Goal: Task Accomplishment & Management: Manage account settings

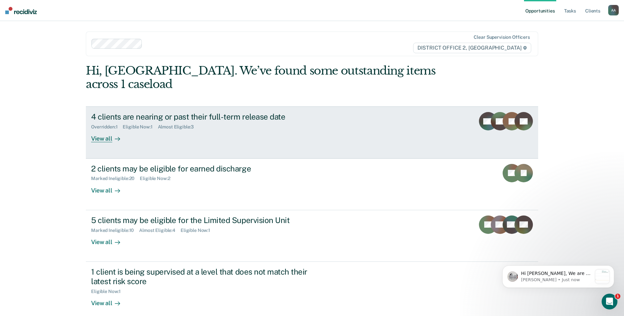
click at [220, 112] on div "4 clients are nearing or past their full-term release date" at bounding box center [206, 117] width 231 height 10
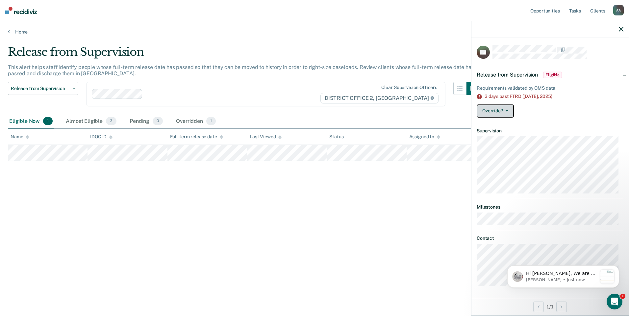
click at [506, 115] on button "Override?" at bounding box center [495, 111] width 37 height 13
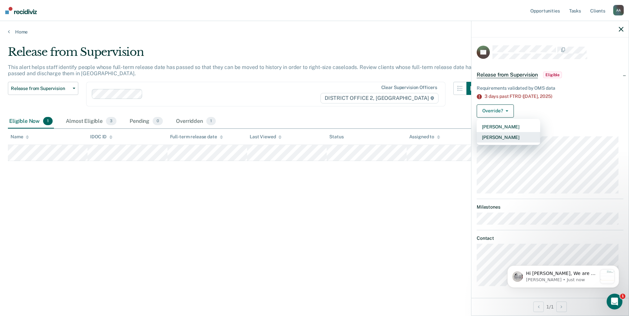
click at [499, 134] on button "[PERSON_NAME]" at bounding box center [508, 137] width 63 height 11
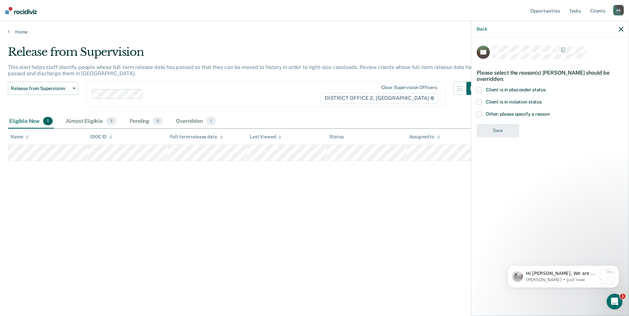
click at [482, 113] on span at bounding box center [479, 114] width 5 height 5
click at [550, 112] on input "Other: please specify a reason" at bounding box center [550, 112] width 0 height 0
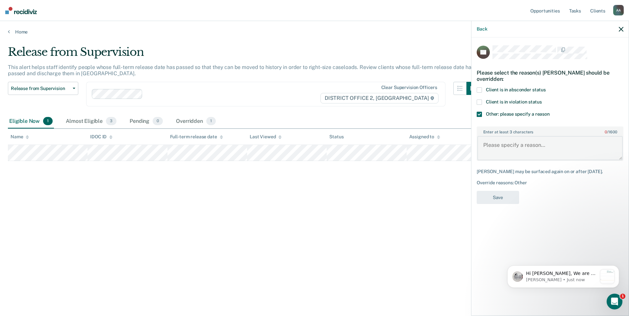
click at [505, 148] on textarea "Enter at least 3 characters 0 / 1600" at bounding box center [549, 148] width 145 height 24
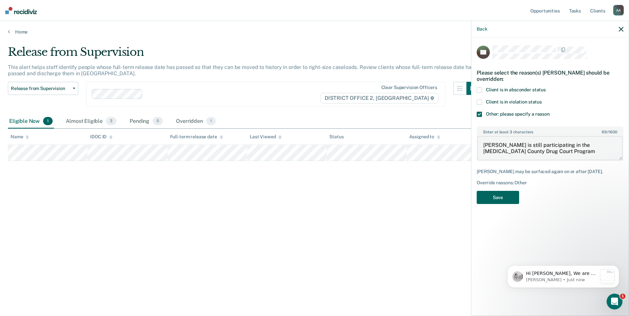
type textarea "[PERSON_NAME] is still participating in the [MEDICAL_DATA] County Drug Court Pr…"
click at [500, 200] on button "Save" at bounding box center [498, 197] width 42 height 13
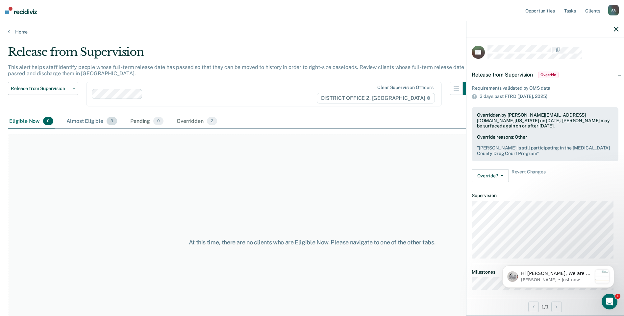
click at [93, 120] on div "Almost Eligible 3" at bounding box center [91, 121] width 53 height 14
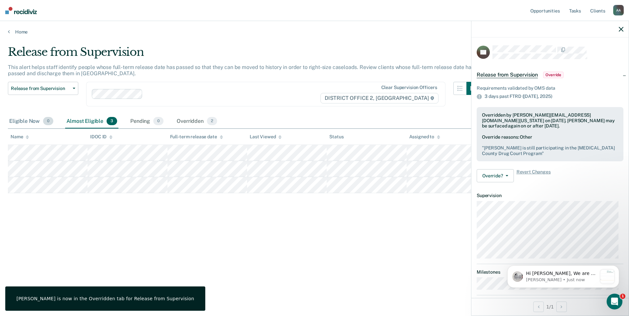
click at [38, 119] on div "Eligible Now 0" at bounding box center [31, 121] width 47 height 14
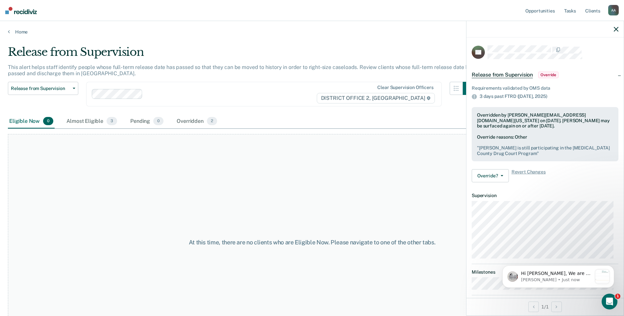
click at [18, 25] on div "Home" at bounding box center [312, 28] width 624 height 14
click at [15, 33] on link "Home" at bounding box center [312, 32] width 608 height 6
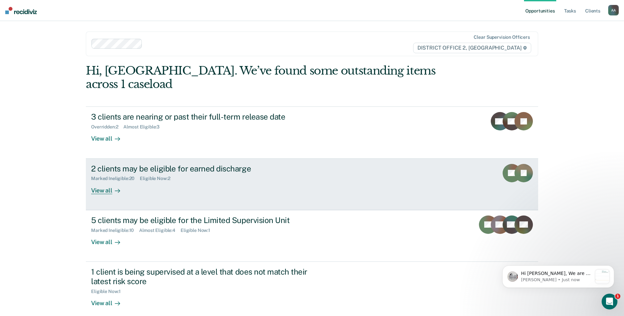
click at [188, 173] on div "Marked Ineligible : 20 Eligible Now : 2" at bounding box center [206, 177] width 231 height 8
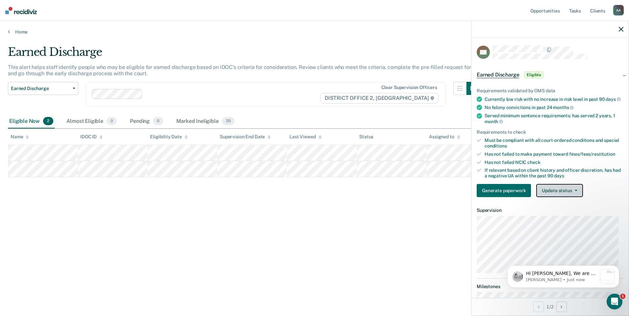
click at [546, 195] on button "Update status" at bounding box center [559, 190] width 46 height 13
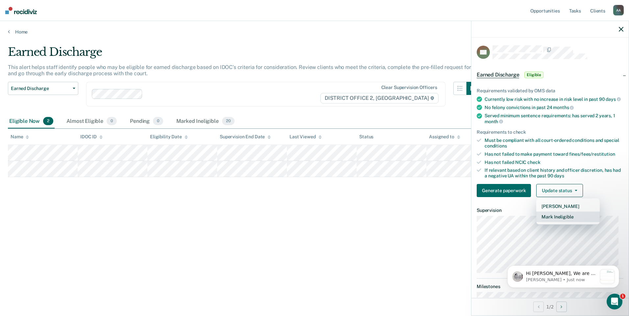
click at [558, 222] on button "Mark Ineligible" at bounding box center [567, 217] width 63 height 11
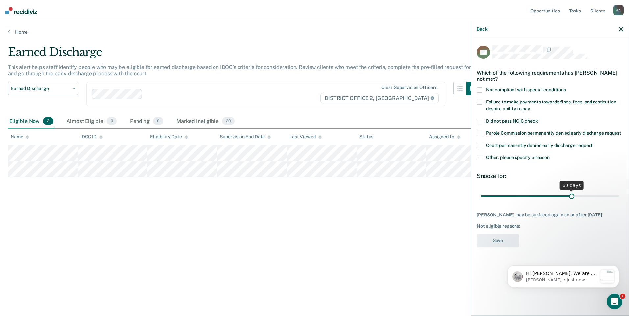
drag, startPoint x: 527, startPoint y: 196, endPoint x: 572, endPoint y: 195, distance: 45.8
type input "60"
click at [572, 195] on input "range" at bounding box center [550, 196] width 139 height 12
click at [477, 90] on span at bounding box center [479, 90] width 5 height 5
click at [566, 88] on input "Not compliant with special conditions" at bounding box center [566, 88] width 0 height 0
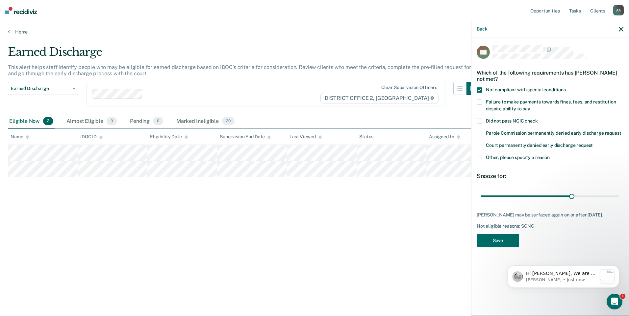
click at [481, 105] on label "Failure to make payments towards fines, fees, and restitution despite ability t…" at bounding box center [550, 107] width 147 height 14
click at [530, 107] on input "Failure to make payments towards fines, fees, and restitution despite ability t…" at bounding box center [530, 107] width 0 height 0
click at [499, 248] on button "Save" at bounding box center [498, 240] width 42 height 13
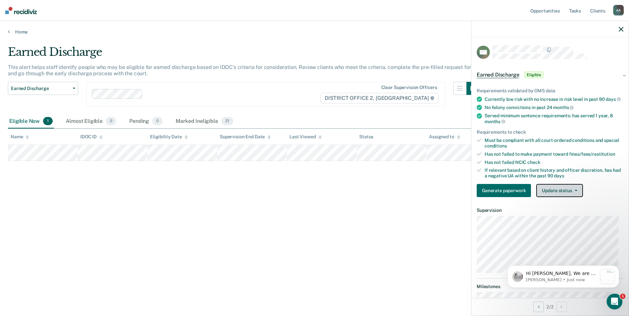
click at [562, 197] on button "Update status" at bounding box center [559, 190] width 46 height 13
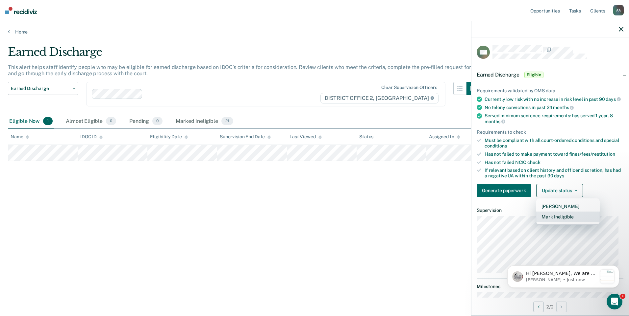
click at [557, 222] on button "Mark Ineligible" at bounding box center [567, 217] width 63 height 11
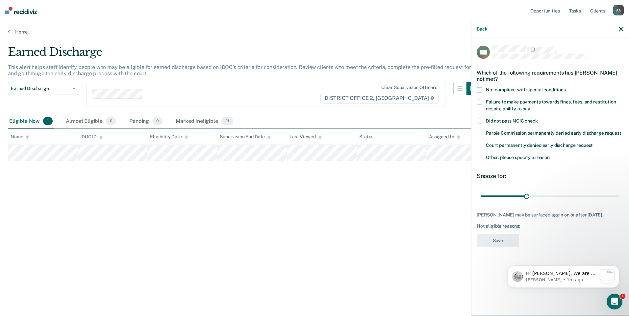
click at [482, 90] on label "Not compliant with special conditions" at bounding box center [550, 91] width 147 height 7
click at [566, 88] on input "Not compliant with special conditions" at bounding box center [566, 88] width 0 height 0
drag, startPoint x: 526, startPoint y: 197, endPoint x: 629, endPoint y: 180, distance: 104.4
type input "90"
click at [619, 190] on input "range" at bounding box center [550, 196] width 139 height 12
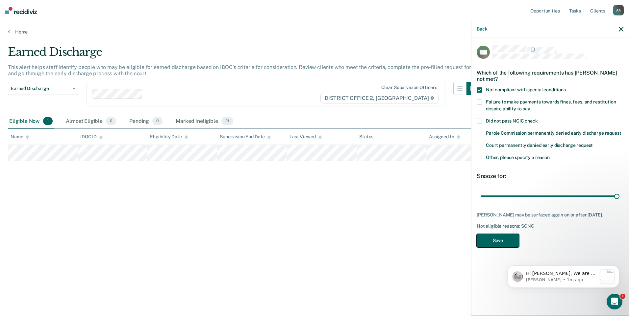
click at [498, 240] on button "Save" at bounding box center [498, 240] width 42 height 13
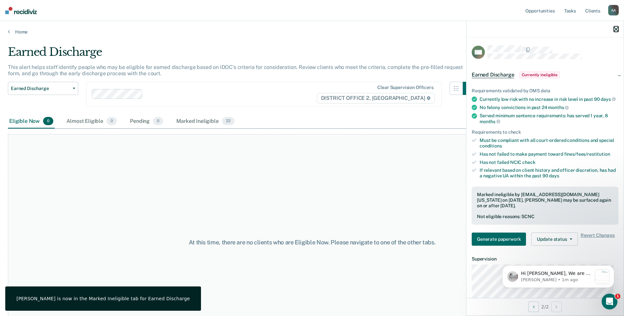
click at [616, 30] on icon "button" at bounding box center [616, 29] width 5 height 5
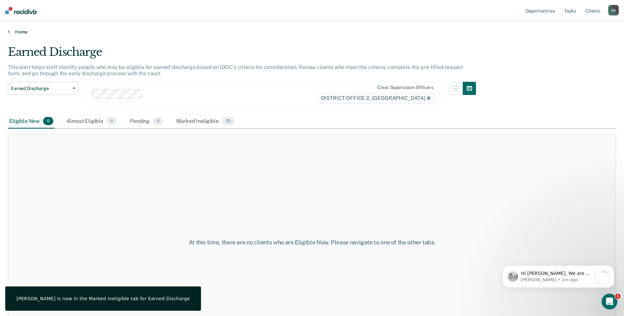
click at [19, 32] on link "Home" at bounding box center [312, 32] width 608 height 6
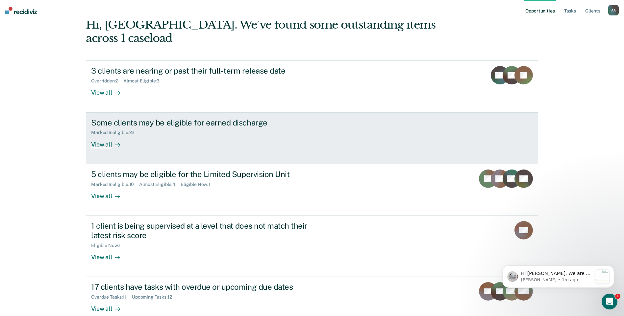
scroll to position [47, 0]
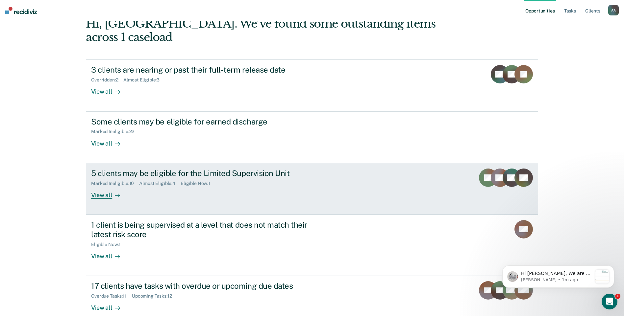
click at [233, 164] on link "5 clients may be eligible for the Limited Supervision Unit Marked Ineligible : …" at bounding box center [312, 190] width 452 height 52
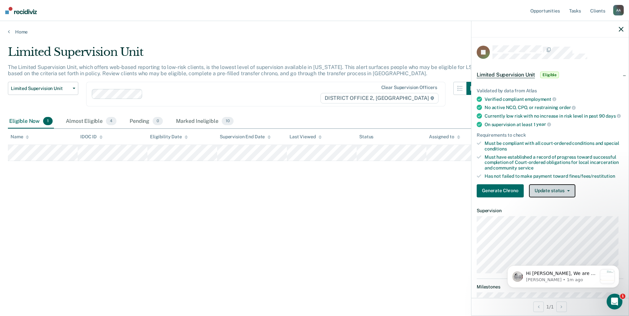
click at [544, 196] on button "Update status" at bounding box center [552, 191] width 46 height 13
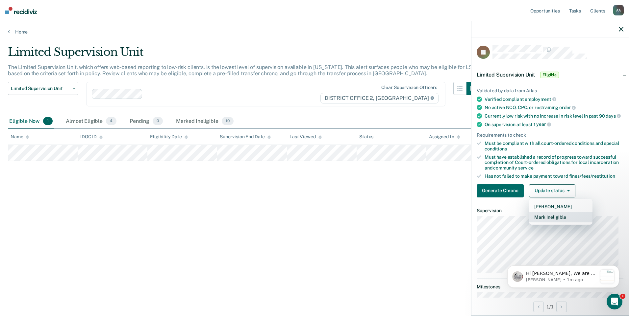
click at [547, 222] on button "Mark Ineligible" at bounding box center [560, 217] width 63 height 11
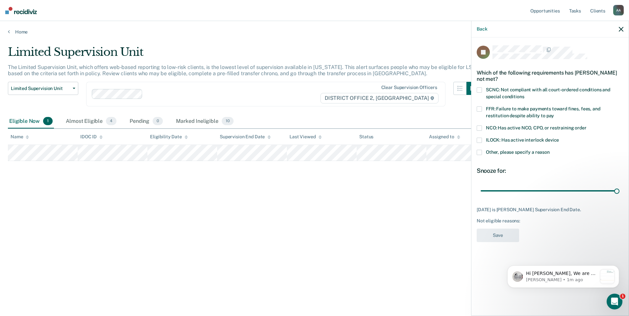
click at [475, 89] on div "JS Which of the following requirements has [PERSON_NAME] not met? SCNC: Not com…" at bounding box center [549, 176] width 157 height 277
click at [477, 90] on span at bounding box center [479, 90] width 5 height 5
click at [524, 94] on input "SCNC: Not compliant with all court-ordered conditions and special conditions" at bounding box center [524, 94] width 0 height 0
click at [506, 236] on button "Save" at bounding box center [498, 235] width 42 height 13
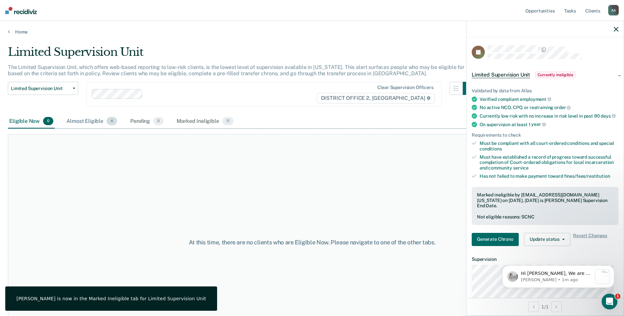
click at [107, 120] on span "4" at bounding box center [112, 121] width 11 height 9
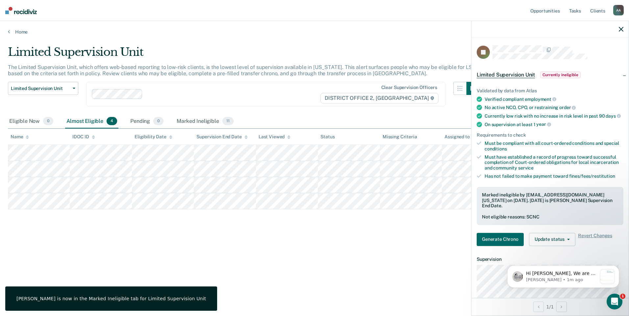
click at [618, 28] on div at bounding box center [549, 29] width 157 height 16
click at [619, 28] on icon "button" at bounding box center [621, 29] width 5 height 5
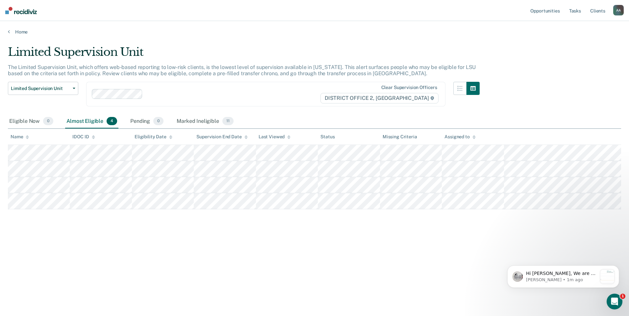
click at [19, 29] on div "Home" at bounding box center [314, 28] width 629 height 14
click at [20, 34] on link "Home" at bounding box center [314, 32] width 613 height 6
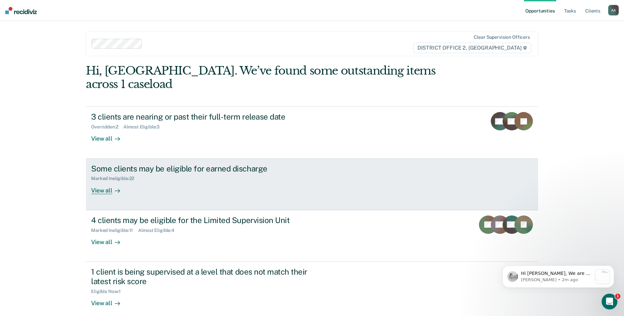
scroll to position [71, 0]
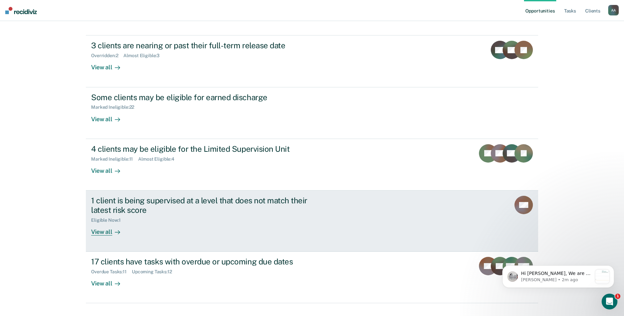
click at [223, 196] on div "1 client is being supervised at a level that does not match their latest risk s…" at bounding box center [206, 205] width 231 height 19
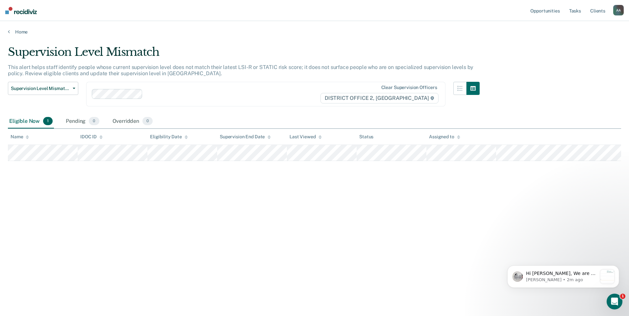
click at [13, 27] on div "Home" at bounding box center [314, 28] width 629 height 14
click at [15, 31] on link "Home" at bounding box center [314, 32] width 613 height 6
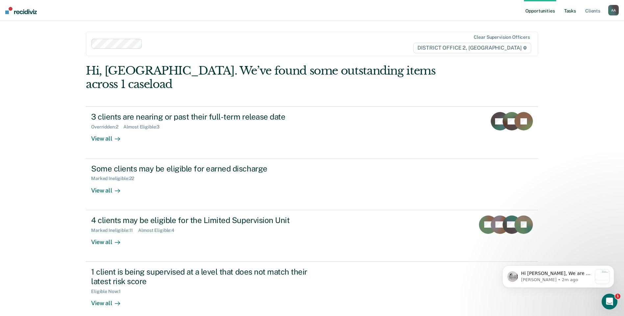
click at [574, 12] on link "Tasks" at bounding box center [570, 10] width 14 height 21
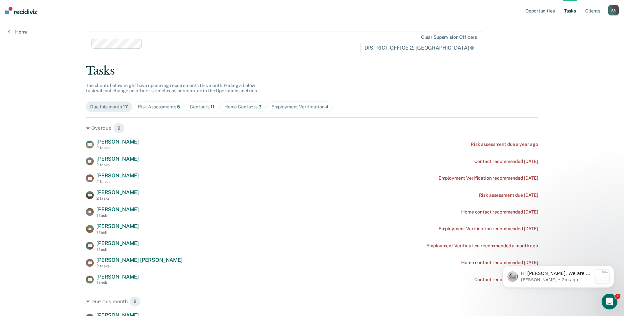
click at [145, 111] on span "Risk Assessments 5" at bounding box center [159, 107] width 51 height 11
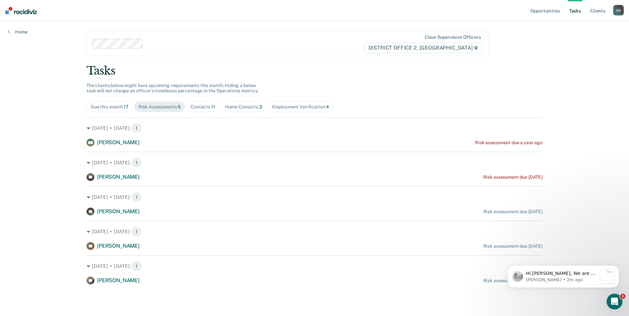
click at [203, 108] on div "Contacts 11" at bounding box center [202, 107] width 25 height 6
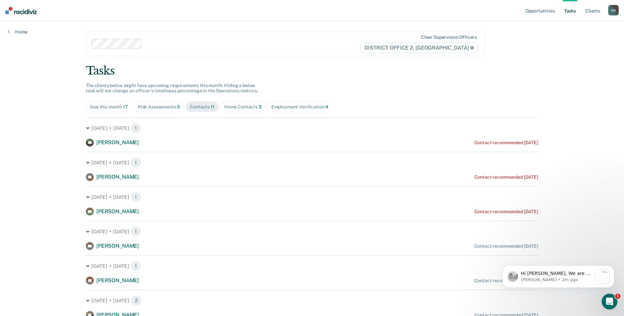
click at [237, 112] on span "Home Contacts 3" at bounding box center [243, 107] width 46 height 11
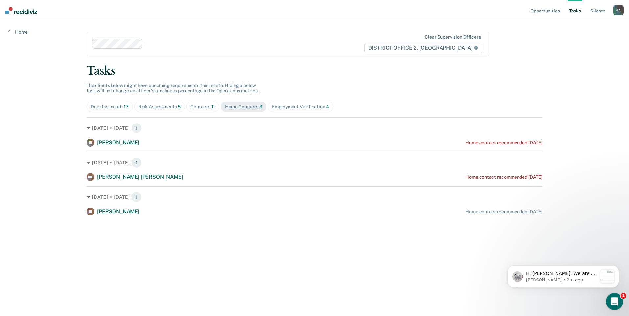
click at [612, 303] on icon "Open Intercom Messenger" at bounding box center [613, 301] width 11 height 11
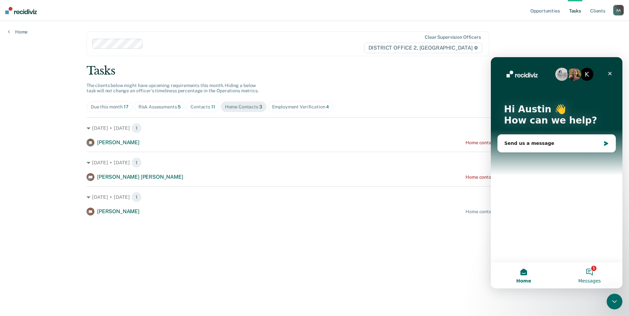
click at [589, 279] on span "Messages" at bounding box center [589, 281] width 23 height 5
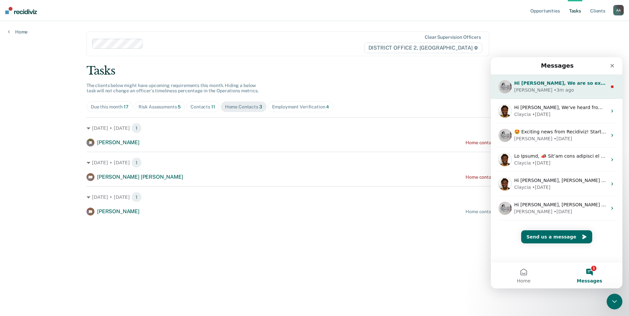
click at [551, 79] on div "Hi [PERSON_NAME], We are so excited to announce a brand new feature: AI case no…" at bounding box center [557, 87] width 132 height 24
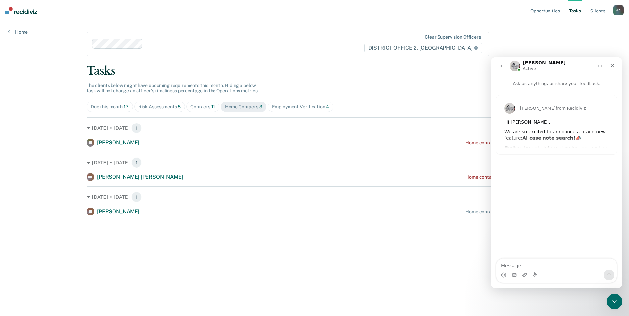
click at [545, 135] on div "[PERSON_NAME] from Recidiviz Hi [PERSON_NAME], We are so excited to announce a …" at bounding box center [556, 124] width 120 height 59
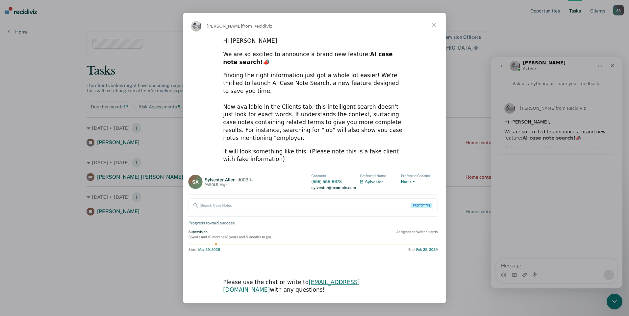
click at [436, 35] on span "Close" at bounding box center [434, 25] width 24 height 24
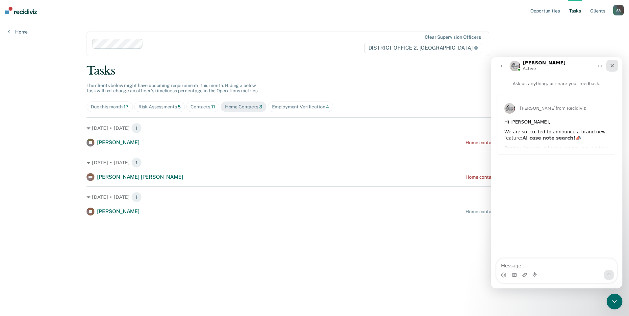
click at [614, 66] on icon "Close" at bounding box center [612, 65] width 5 height 5
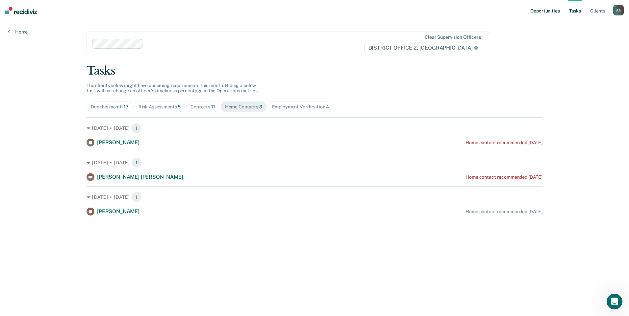
click at [533, 8] on link "Opportunities" at bounding box center [545, 10] width 32 height 21
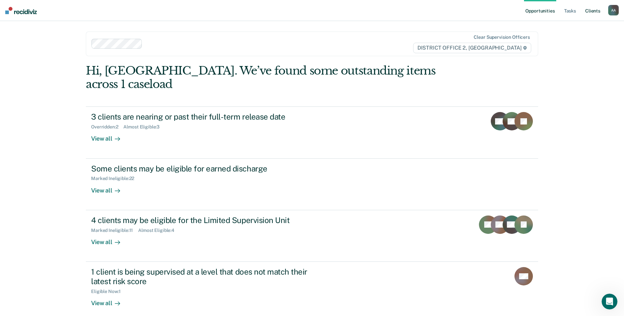
click at [588, 6] on link "Client s" at bounding box center [593, 10] width 18 height 21
